Goal: Task Accomplishment & Management: Use online tool/utility

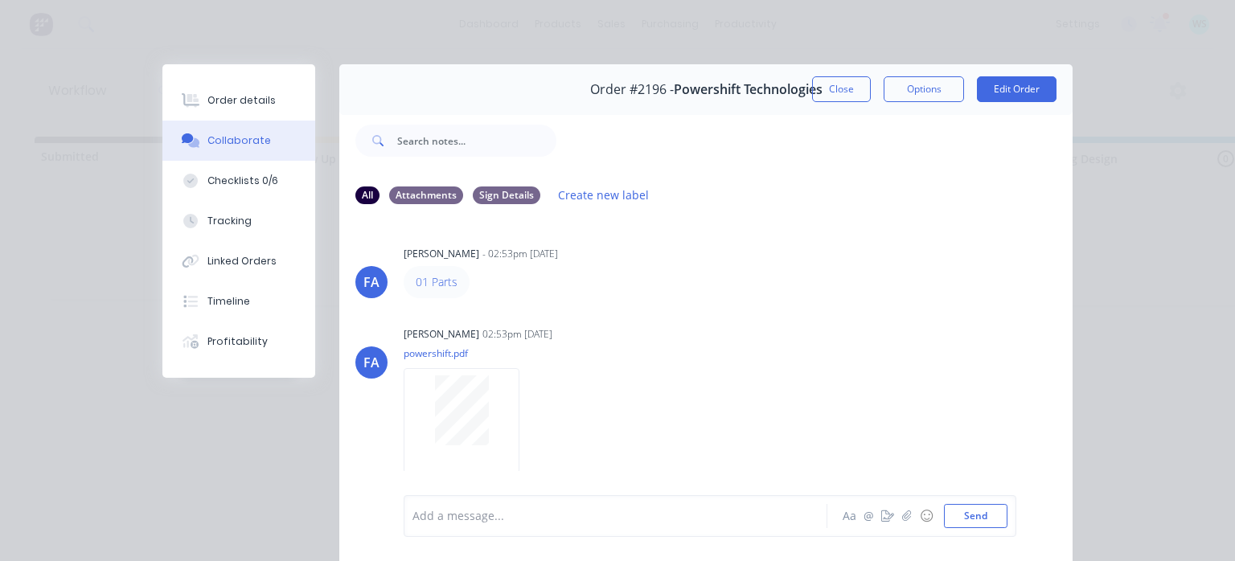
scroll to position [0, 3723]
click at [812, 92] on button "Close" at bounding box center [841, 89] width 59 height 26
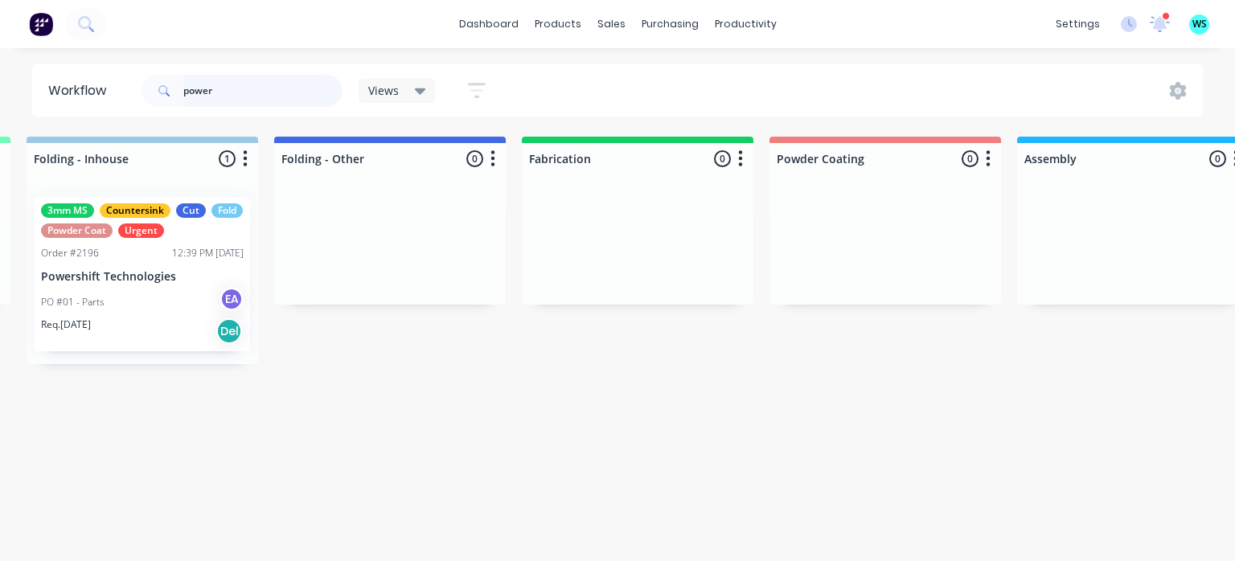
drag, startPoint x: 219, startPoint y: 87, endPoint x: 143, endPoint y: 88, distance: 75.6
click at [143, 87] on div "power" at bounding box center [242, 91] width 201 height 32
type input "maverick"
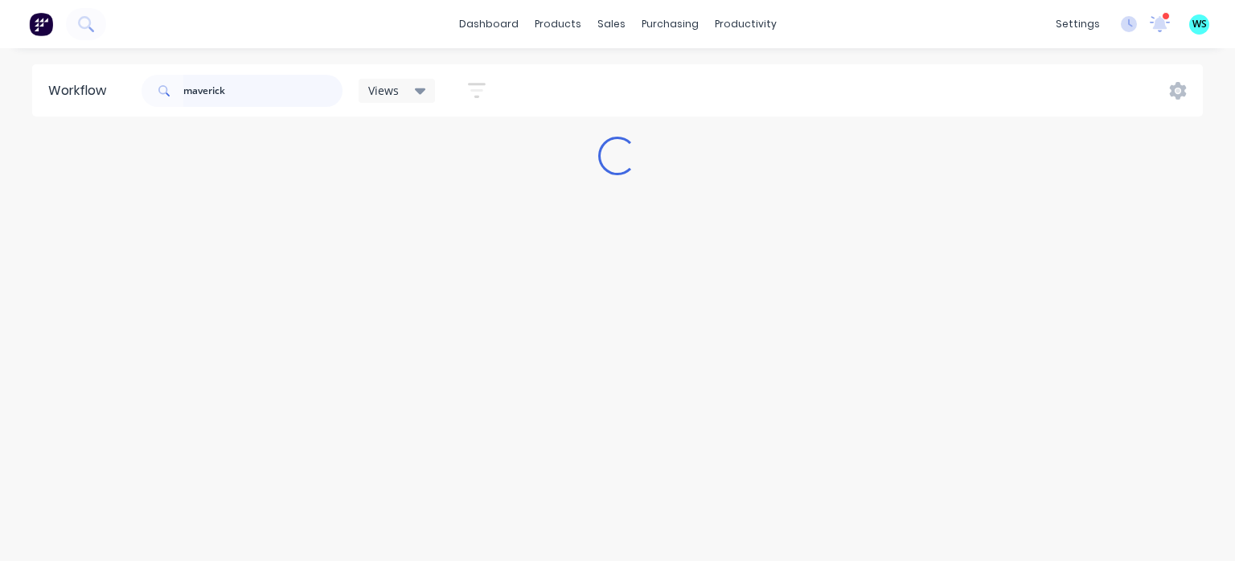
scroll to position [0, 0]
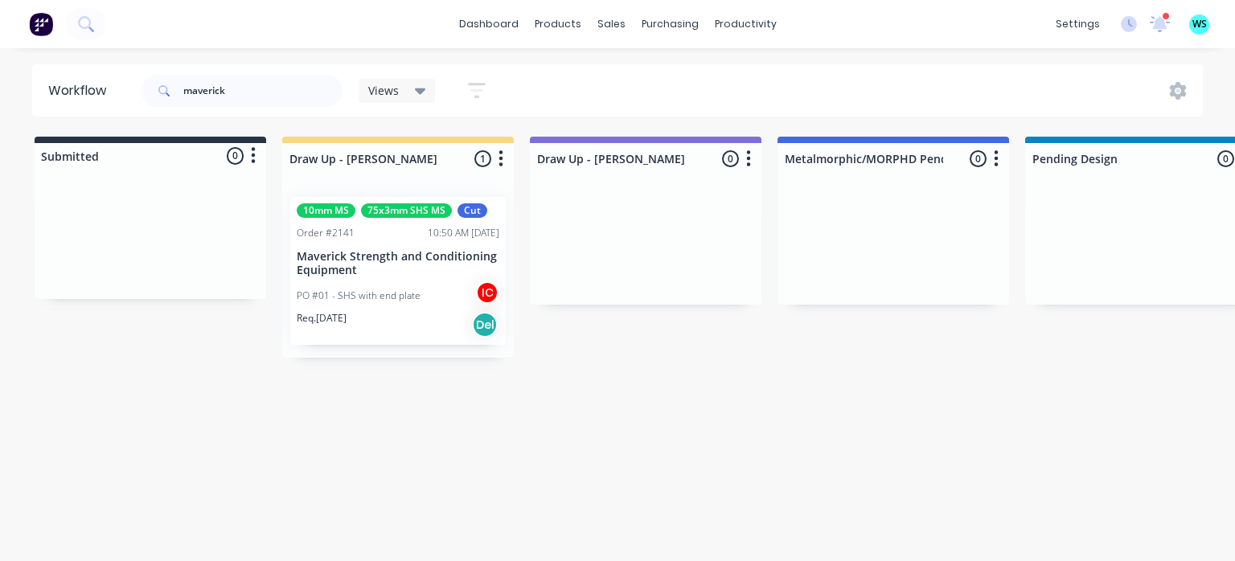
click at [394, 325] on div "Req. [DATE] Del" at bounding box center [398, 324] width 203 height 27
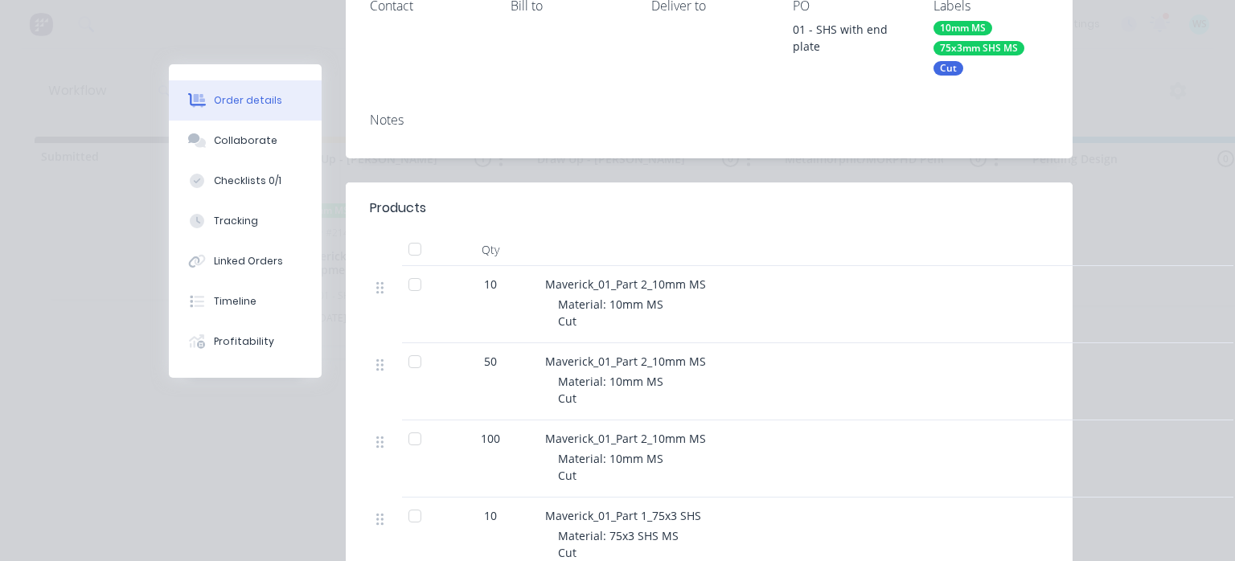
scroll to position [322, 0]
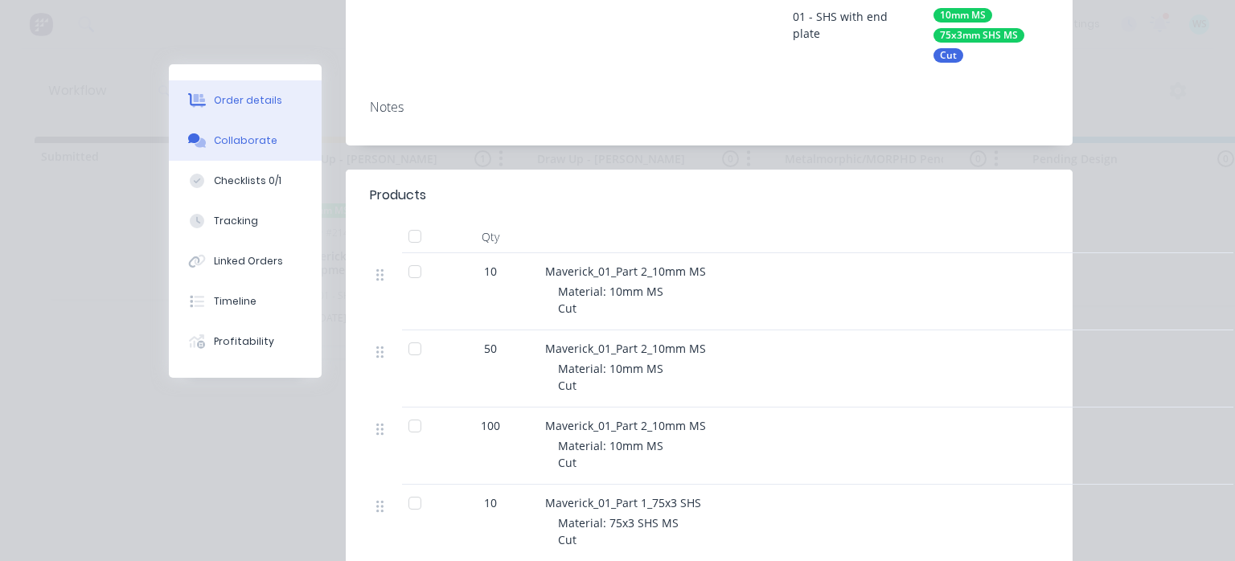
click at [285, 136] on button "Collaborate" at bounding box center [245, 141] width 153 height 40
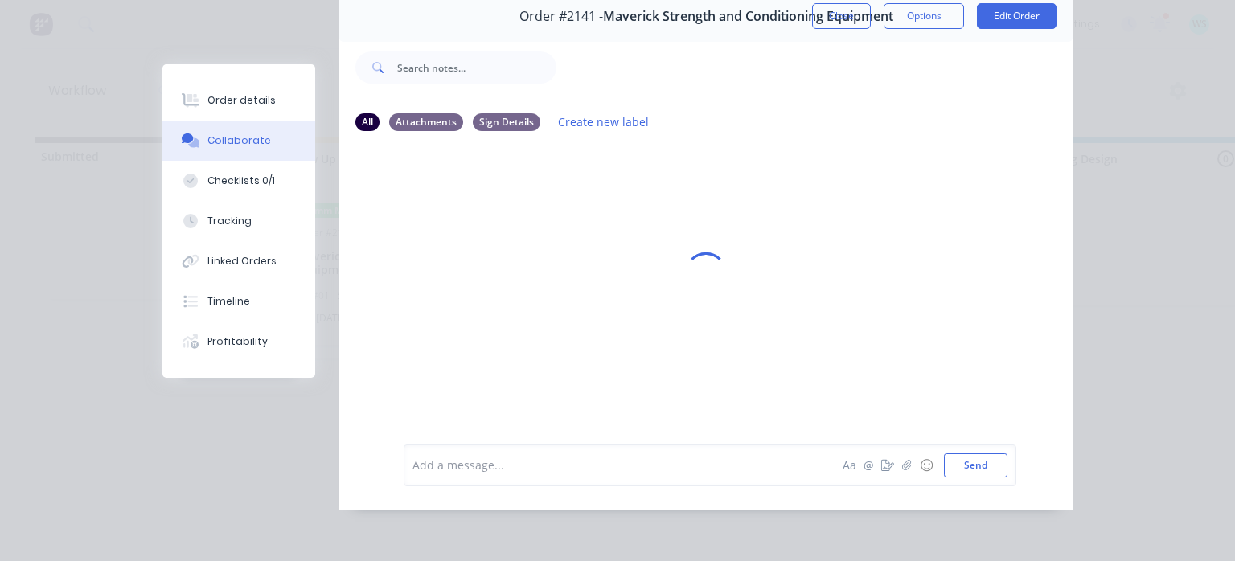
scroll to position [0, 0]
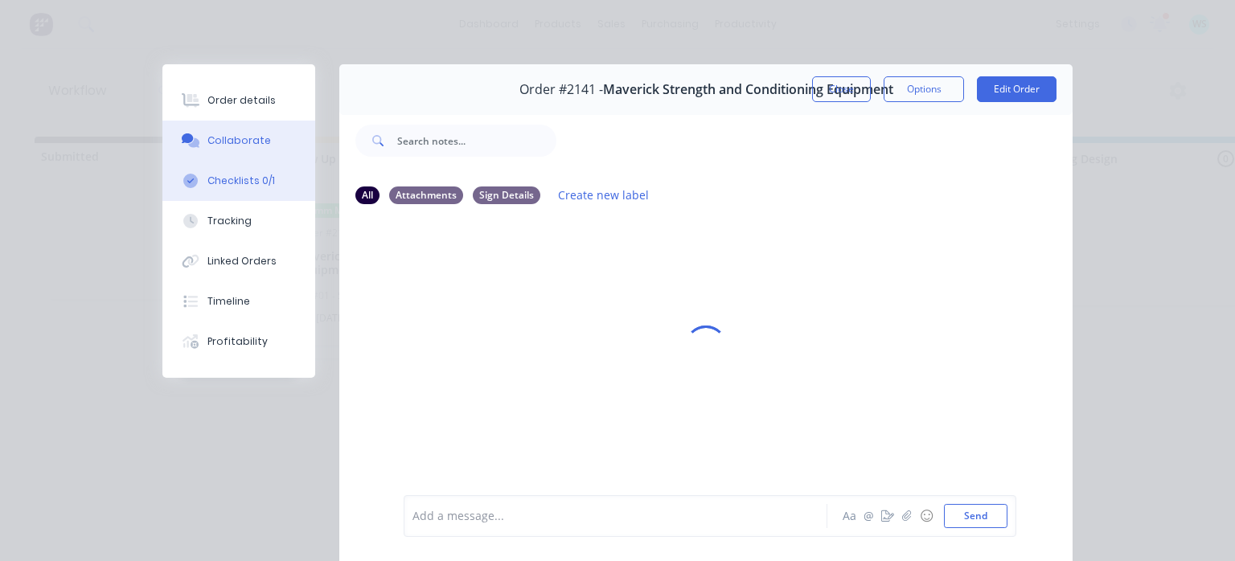
click at [267, 181] on button "Checklists 0/1" at bounding box center [238, 181] width 153 height 40
type textarea "x"
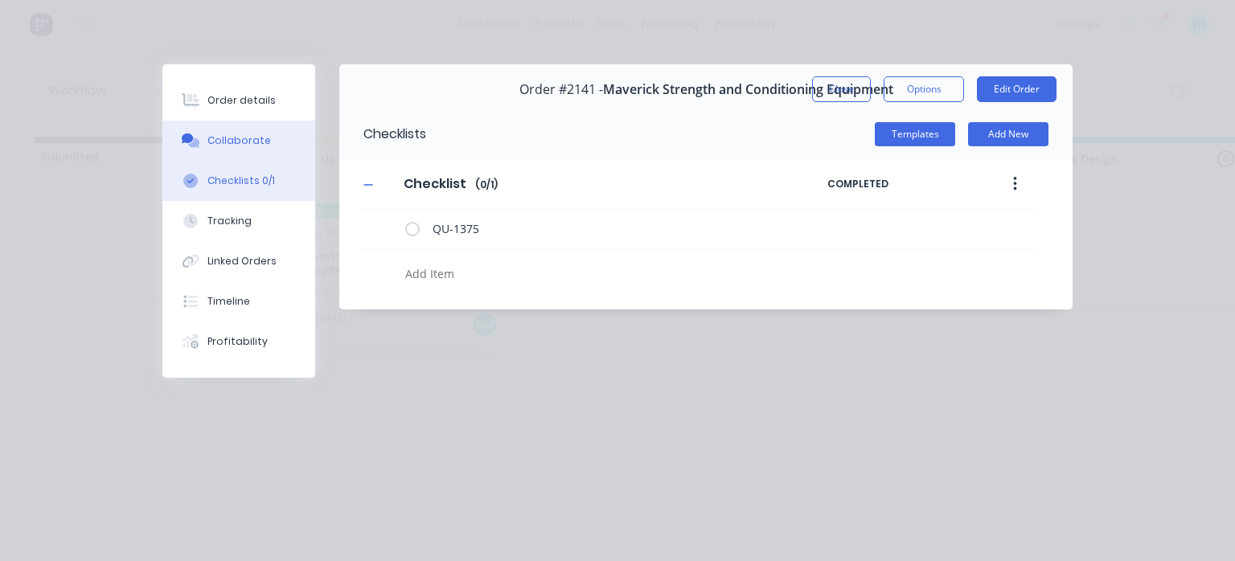
click at [236, 132] on button "Collaborate" at bounding box center [238, 141] width 153 height 40
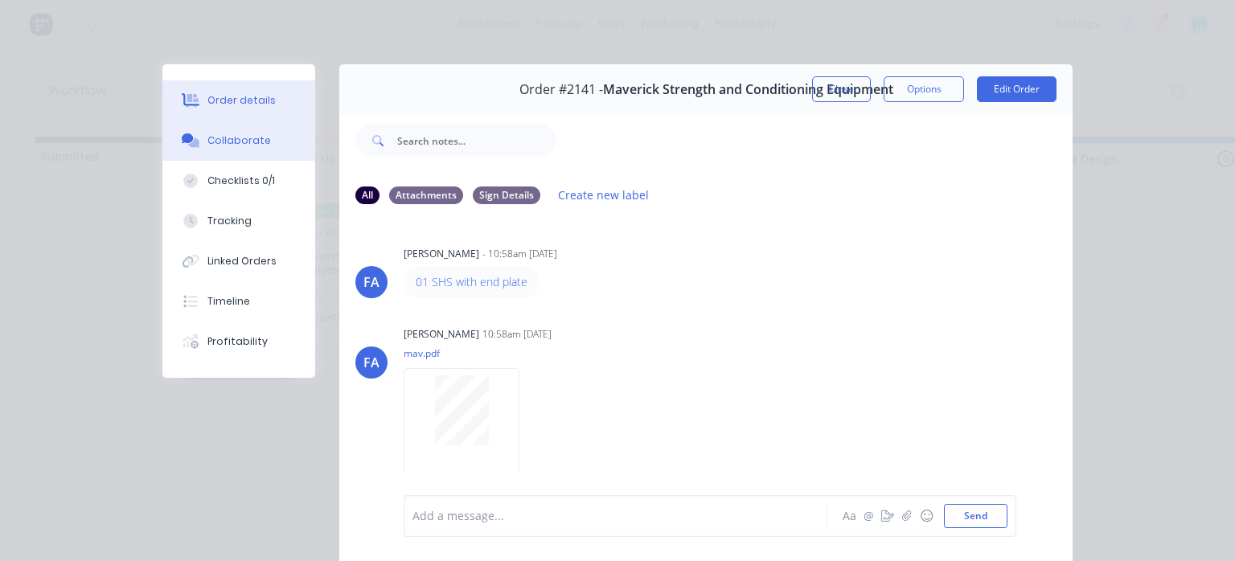
click at [259, 115] on button "Order details" at bounding box center [238, 100] width 153 height 40
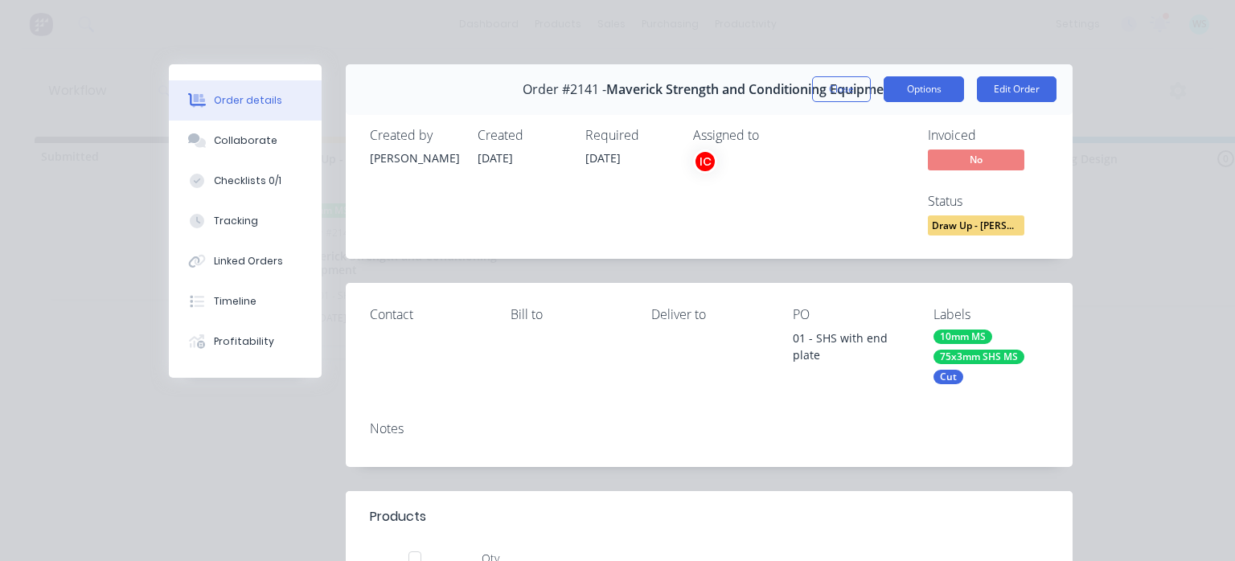
click at [898, 89] on button "Options" at bounding box center [924, 89] width 80 height 26
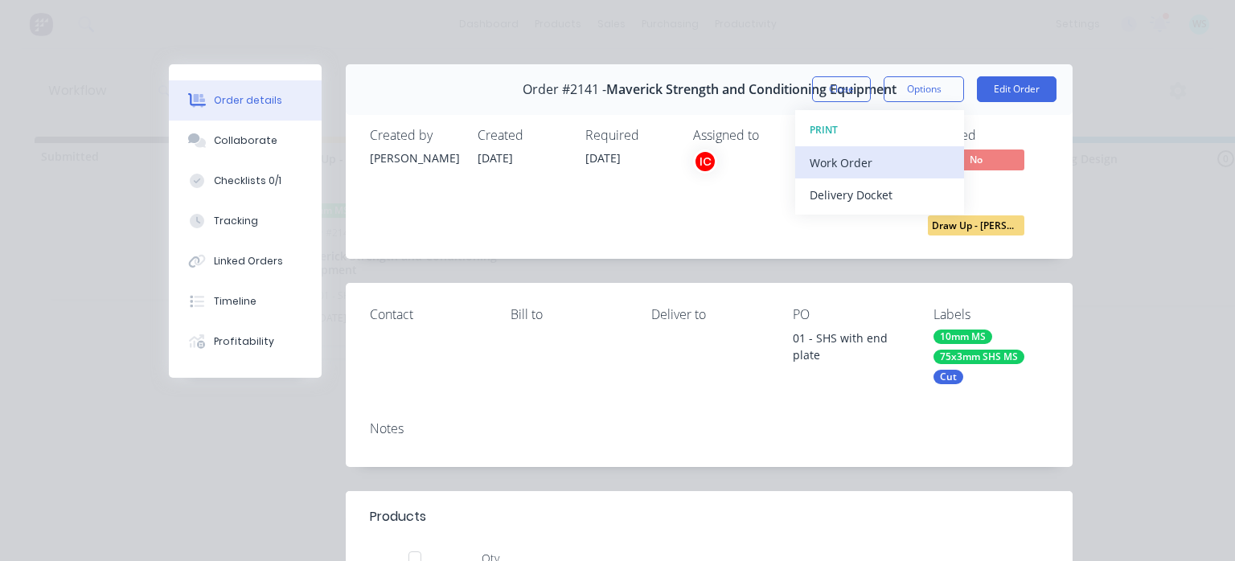
click at [893, 155] on div "Work Order" at bounding box center [880, 162] width 140 height 23
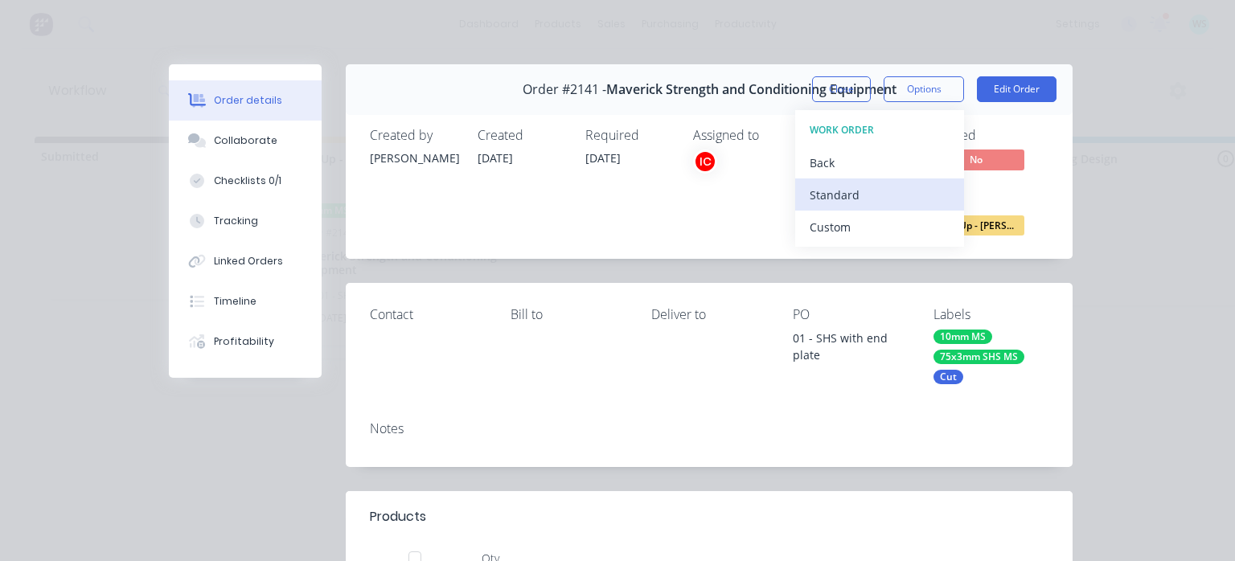
click at [855, 183] on div "Standard" at bounding box center [880, 194] width 140 height 23
